Goal: Task Accomplishment & Management: Manage account settings

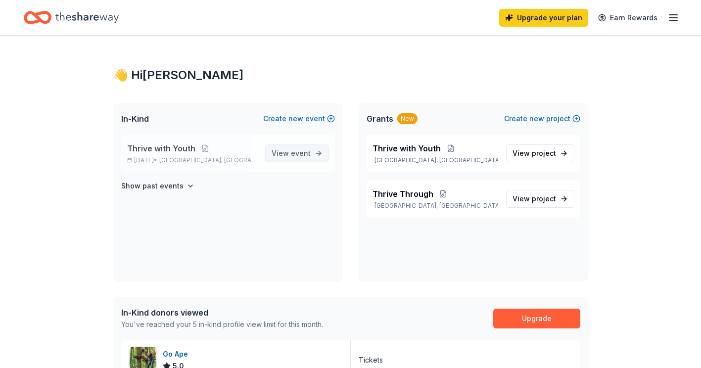
click at [298, 151] on span "event" at bounding box center [301, 153] width 20 height 8
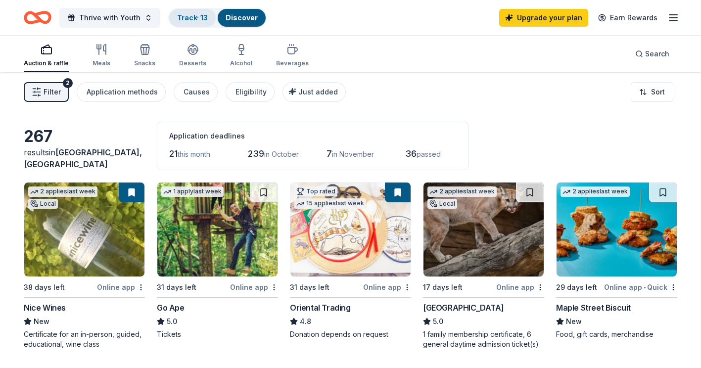
click at [192, 11] on div "Track · 13" at bounding box center [192, 18] width 47 height 18
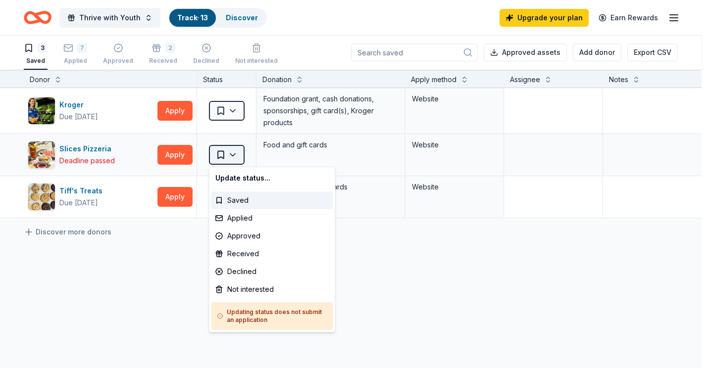
click at [231, 155] on html "Thrive with Youth Track · 13 Discover Upgrade your plan Earn Rewards 3 Saved 7 …" at bounding box center [354, 184] width 709 height 368
click at [246, 289] on div "Not interested" at bounding box center [272, 290] width 122 height 18
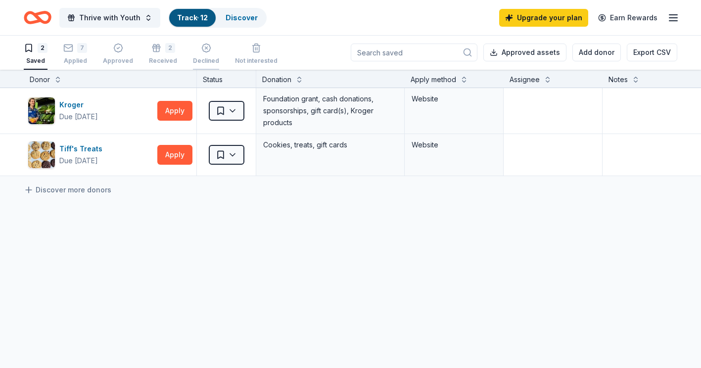
click at [193, 48] on div "button" at bounding box center [206, 48] width 26 height 10
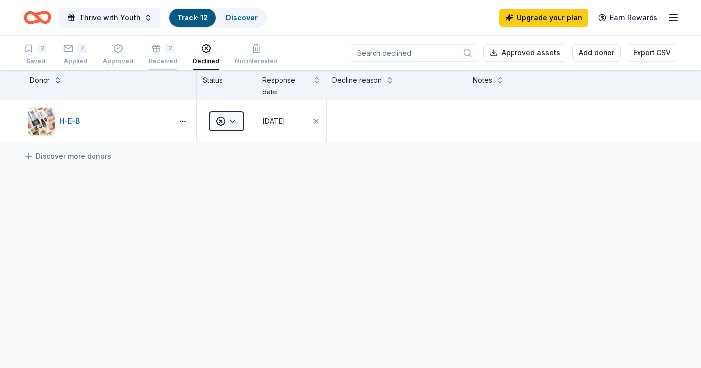
click at [149, 48] on div "2" at bounding box center [163, 49] width 28 height 10
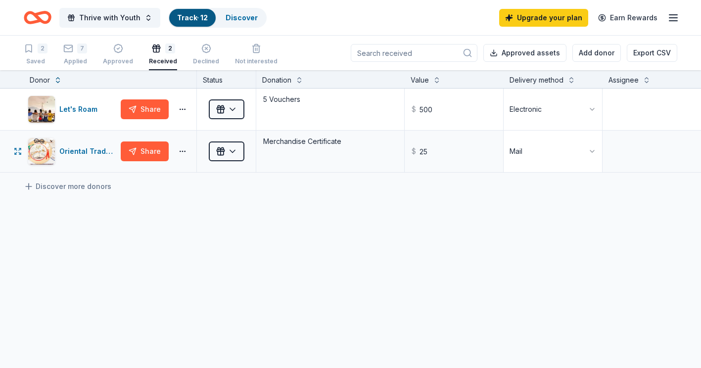
click at [594, 143] on html "Thrive with Youth Track · 12 Discover Upgrade your plan Earn Rewards 2 Saved 7 …" at bounding box center [350, 184] width 701 height 368
click at [382, 213] on div "Let's Roam Share Received 5 Vouchers $ 500 Electronic Oriental Trading Share Re…" at bounding box center [437, 224] width 874 height 270
click at [113, 53] on div "Approved" at bounding box center [118, 55] width 30 height 22
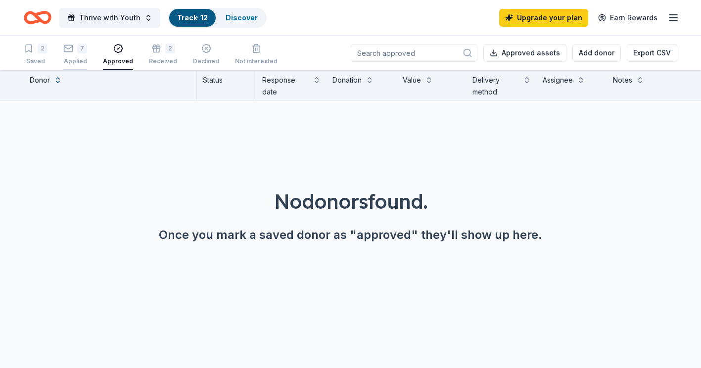
click at [78, 54] on div "7 Applied" at bounding box center [75, 55] width 24 height 22
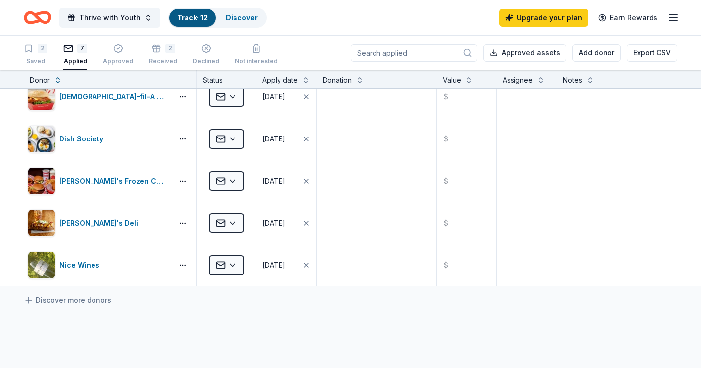
scroll to position [75, 0]
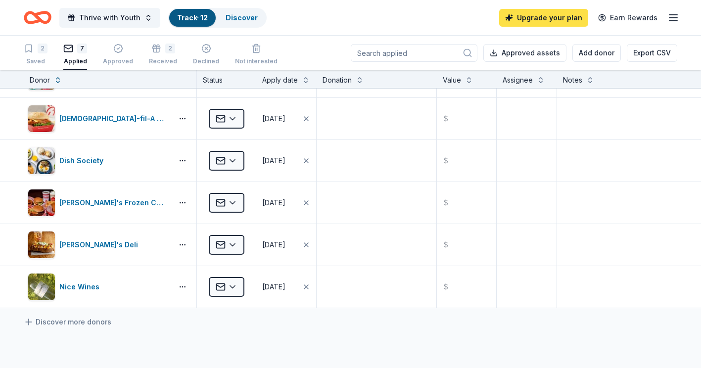
click at [550, 10] on link "Upgrade your plan" at bounding box center [543, 18] width 89 height 18
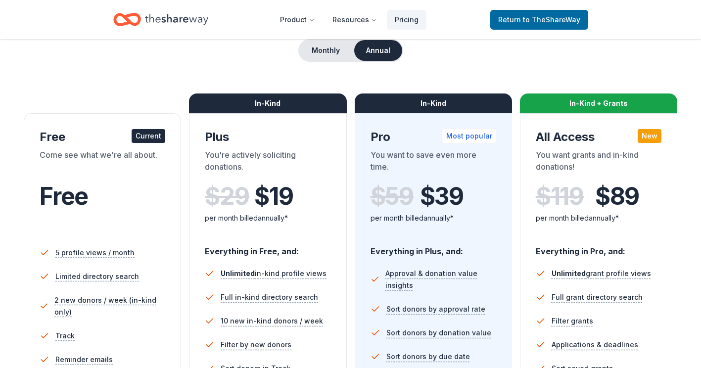
scroll to position [96, 0]
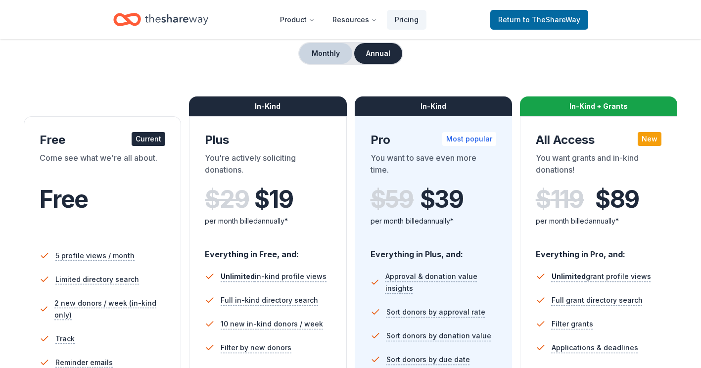
click at [332, 57] on button "Monthly" at bounding box center [325, 53] width 53 height 21
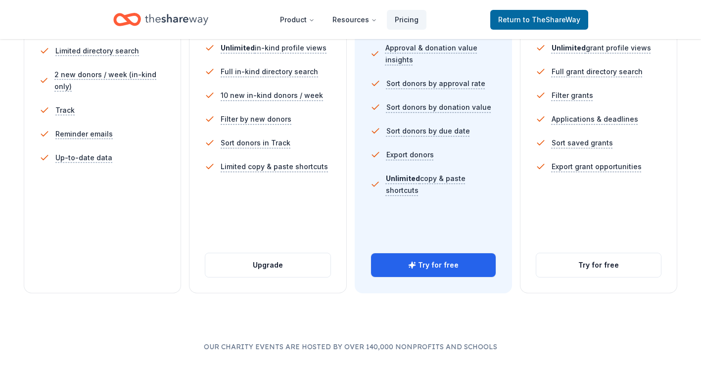
scroll to position [325, 0]
click at [401, 268] on button "Try for free" at bounding box center [433, 265] width 125 height 24
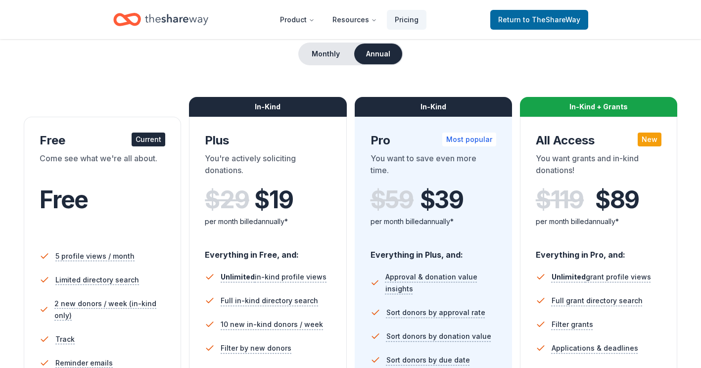
scroll to position [91, 0]
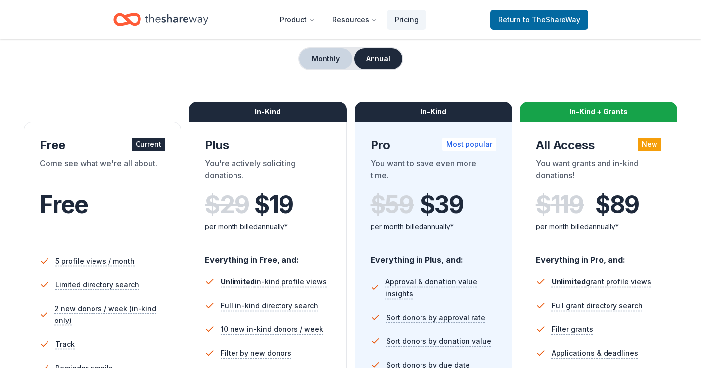
click at [321, 61] on button "Monthly" at bounding box center [325, 58] width 53 height 21
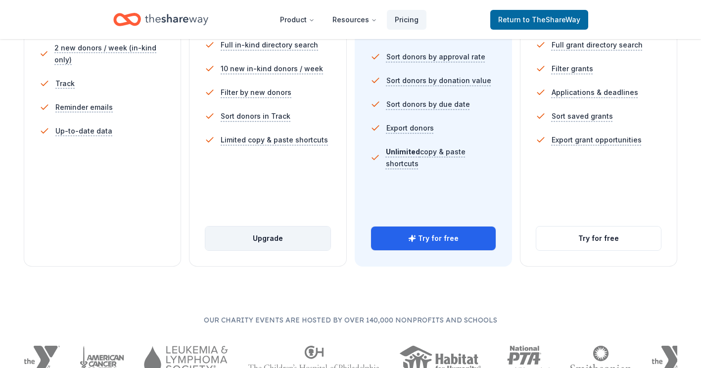
scroll to position [352, 0]
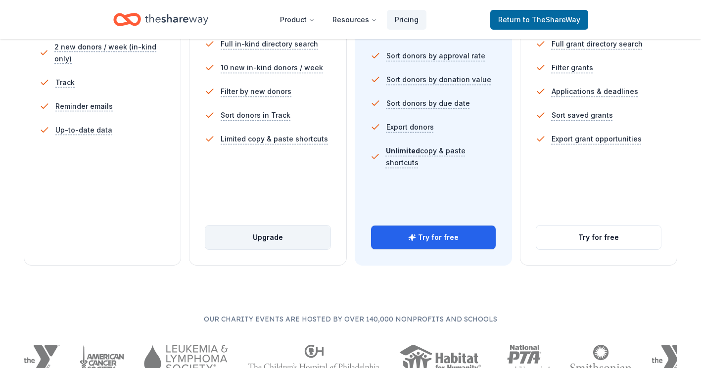
click at [266, 233] on button "Upgrade" at bounding box center [267, 238] width 125 height 24
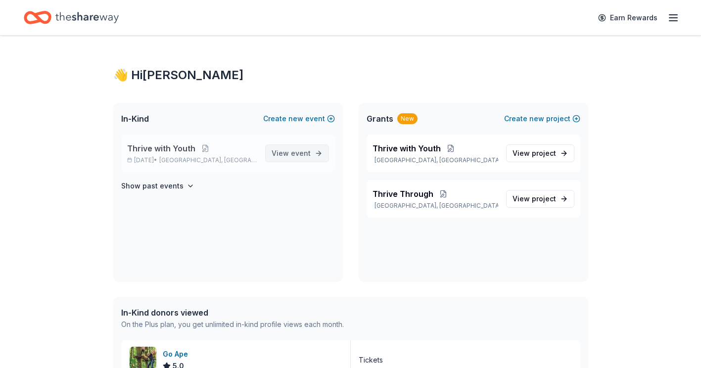
click at [282, 152] on span "View event" at bounding box center [291, 153] width 39 height 12
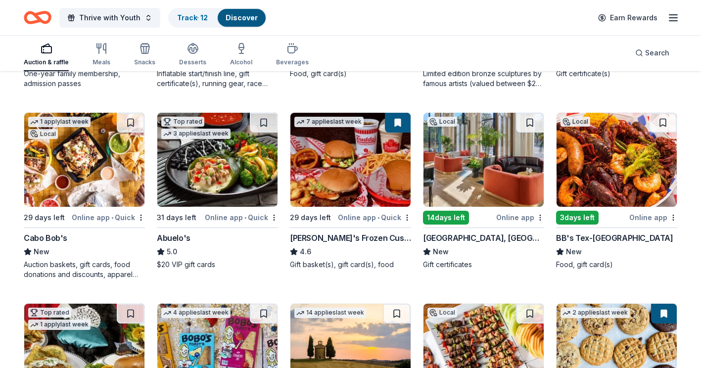
scroll to position [827, 0]
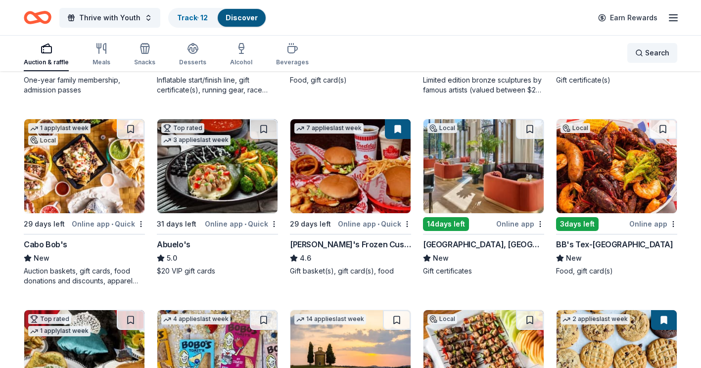
click at [653, 55] on span "Search" at bounding box center [657, 53] width 24 height 12
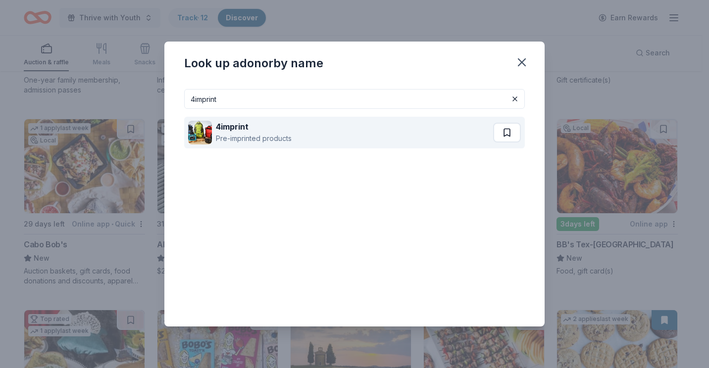
type input "4imprint"
click at [505, 135] on button at bounding box center [507, 133] width 28 height 20
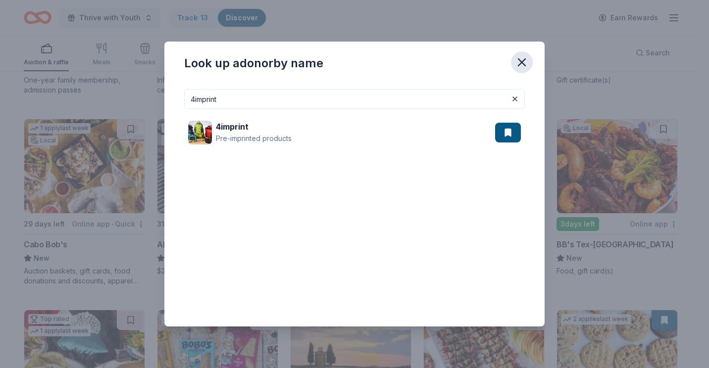
click at [518, 63] on icon "button" at bounding box center [522, 62] width 14 height 14
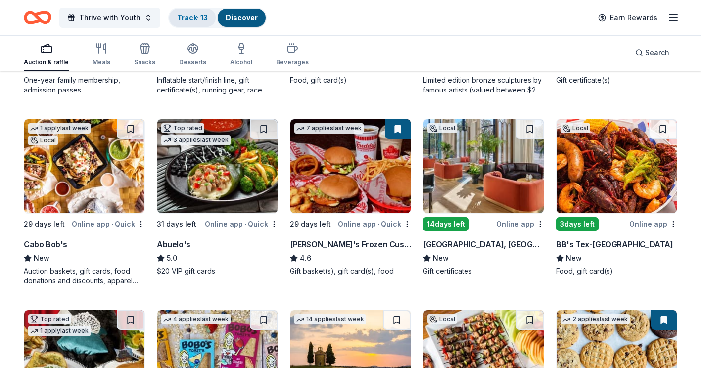
click at [199, 19] on link "Track · 13" at bounding box center [192, 17] width 31 height 8
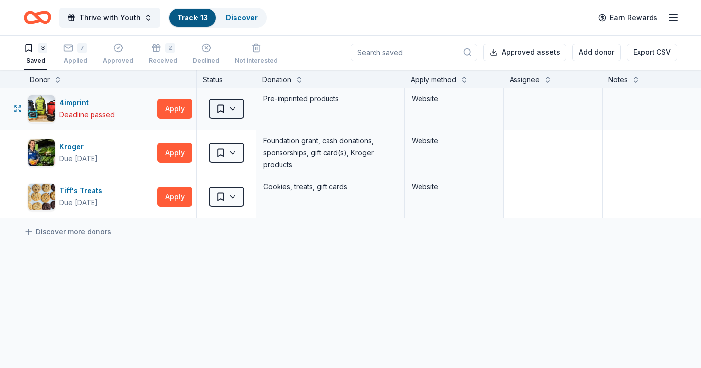
click at [243, 104] on html "Thrive with Youth Track · 13 Discover Earn Rewards 3 Saved 7 Applied Approved 2…" at bounding box center [350, 184] width 701 height 368
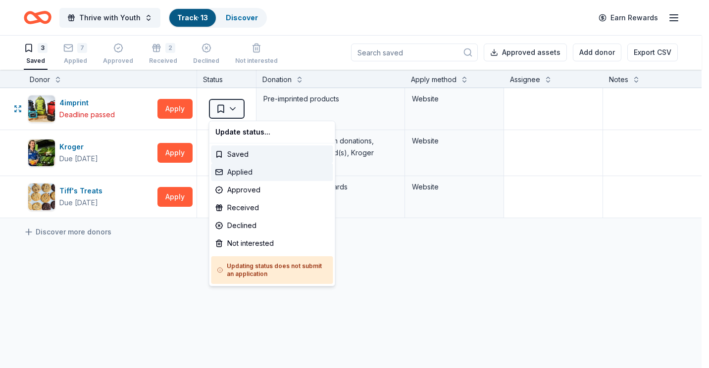
click at [244, 169] on div "Applied" at bounding box center [272, 172] width 122 height 18
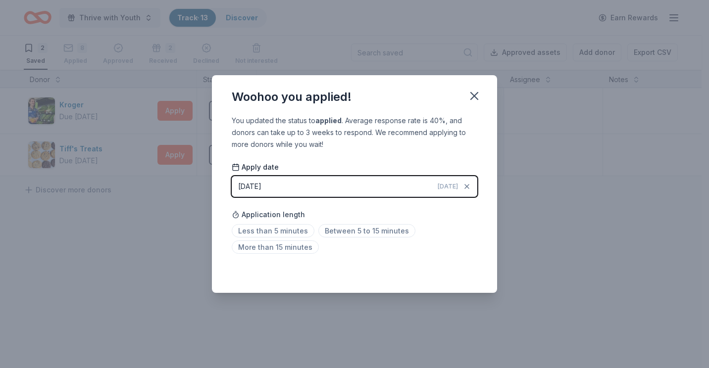
click at [313, 186] on button "[DATE] [DATE]" at bounding box center [354, 186] width 245 height 21
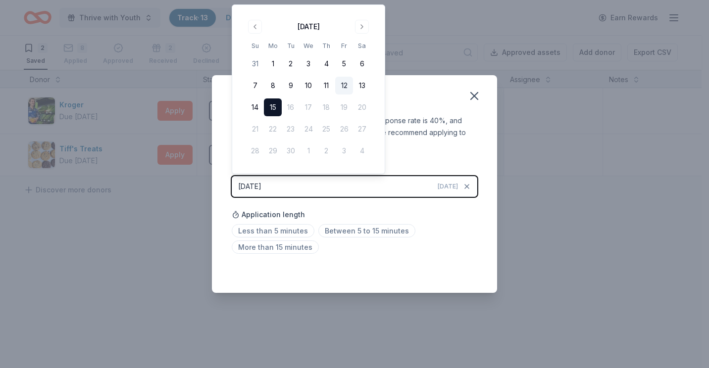
click at [344, 85] on button "12" at bounding box center [344, 86] width 18 height 18
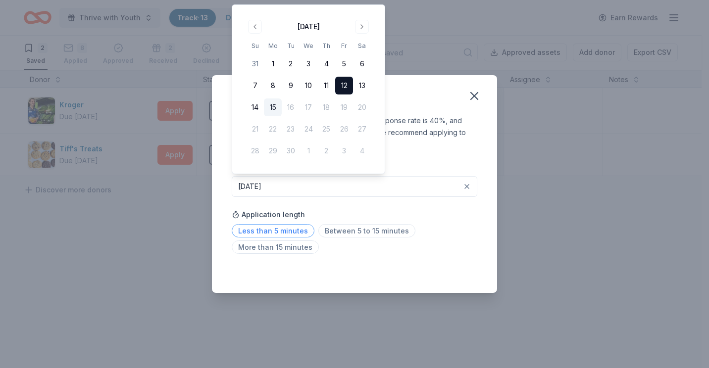
click at [299, 232] on span "Less than 5 minutes" at bounding box center [273, 230] width 83 height 13
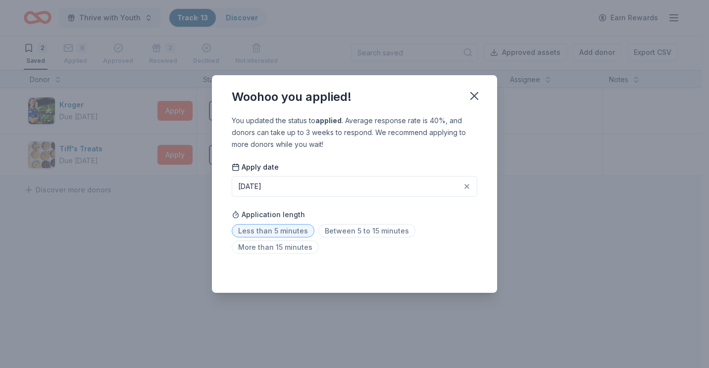
click at [530, 219] on div "Woohoo you applied! You updated the status to applied . Average response rate i…" at bounding box center [354, 184] width 709 height 368
click at [472, 99] on icon "button" at bounding box center [474, 96] width 14 height 14
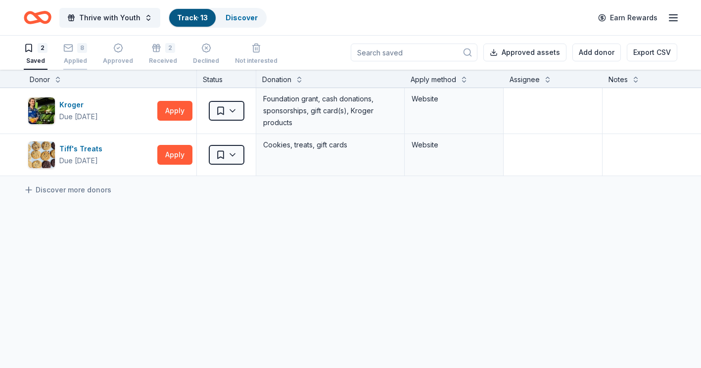
click at [83, 50] on div "8" at bounding box center [82, 48] width 10 height 10
